Goal: Task Accomplishment & Management: Use online tool/utility

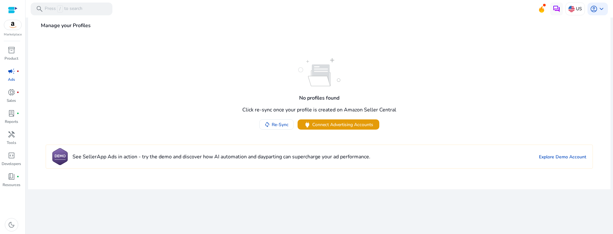
click at [339, 126] on span "Connect Advertising Accounts" at bounding box center [342, 124] width 61 height 7
